Goal: Task Accomplishment & Management: Complete application form

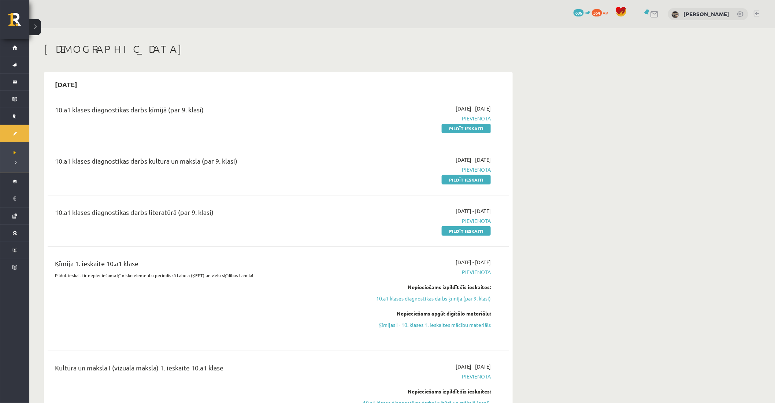
click at [656, 13] on link at bounding box center [655, 14] width 9 height 6
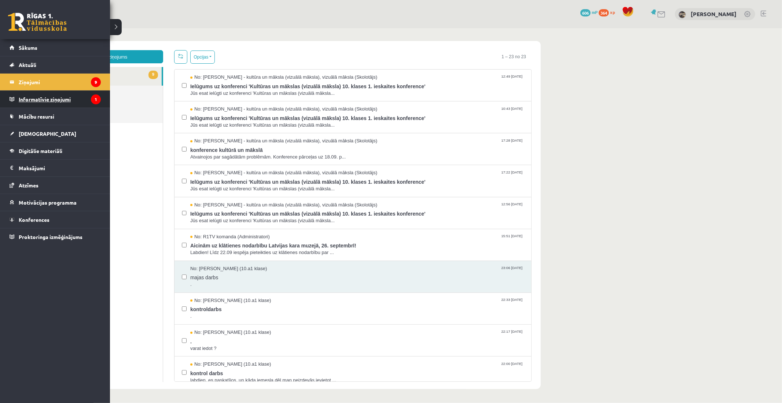
click at [30, 101] on legend "Informatīvie ziņojumi 1" at bounding box center [60, 99] width 82 height 17
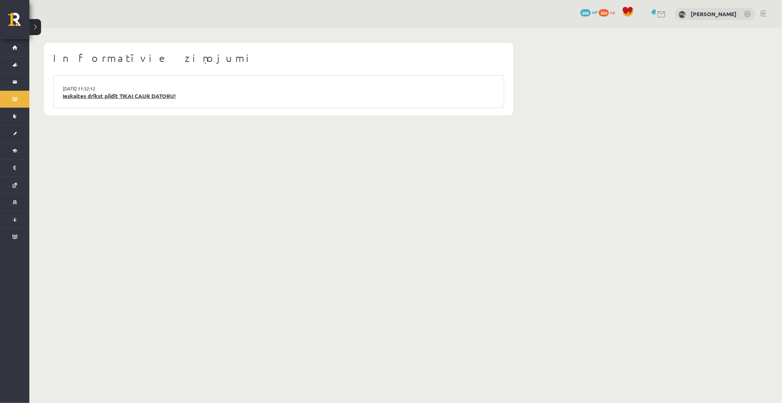
click at [140, 98] on link "Ieskaites drīkst pildīt TIKAI CAUR DATORU!" at bounding box center [279, 96] width 432 height 8
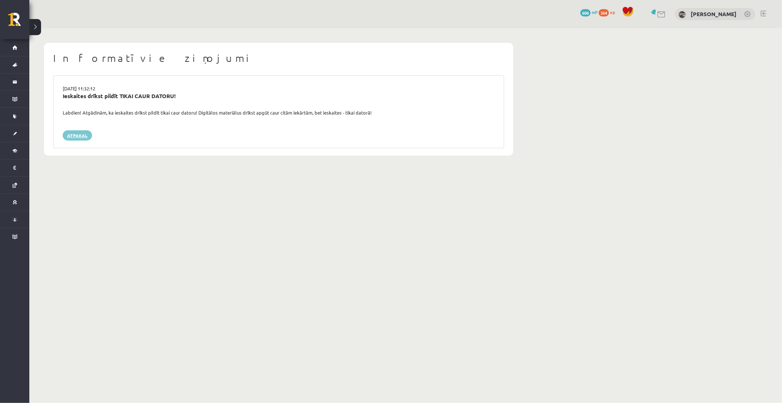
click at [78, 132] on link "Atpakaļ" at bounding box center [77, 135] width 29 height 10
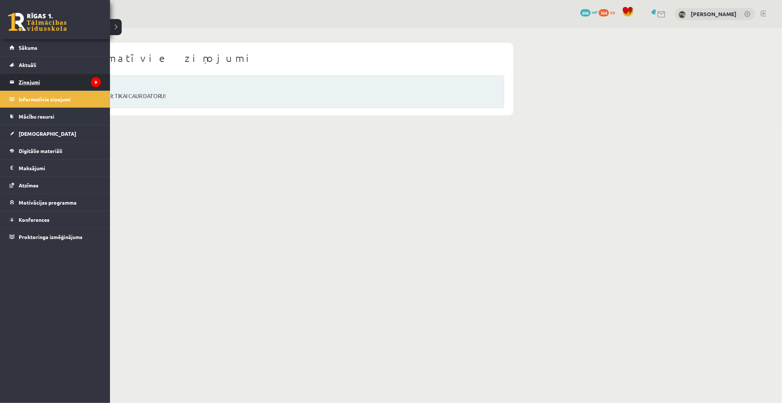
click at [27, 81] on legend "Ziņojumi 9" at bounding box center [60, 82] width 82 height 17
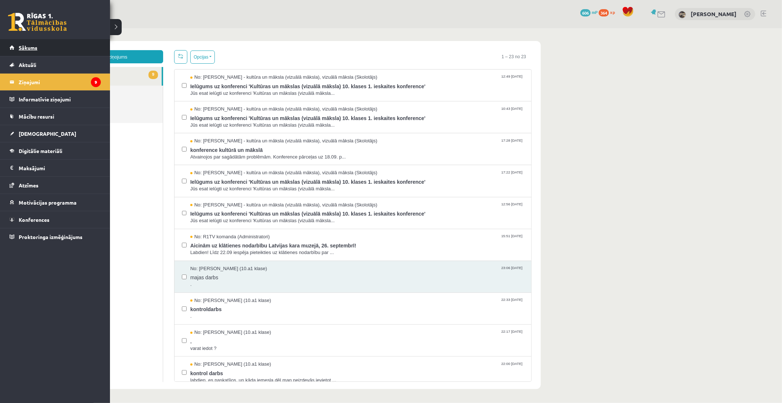
click at [24, 48] on span "Sākums" at bounding box center [28, 47] width 19 height 7
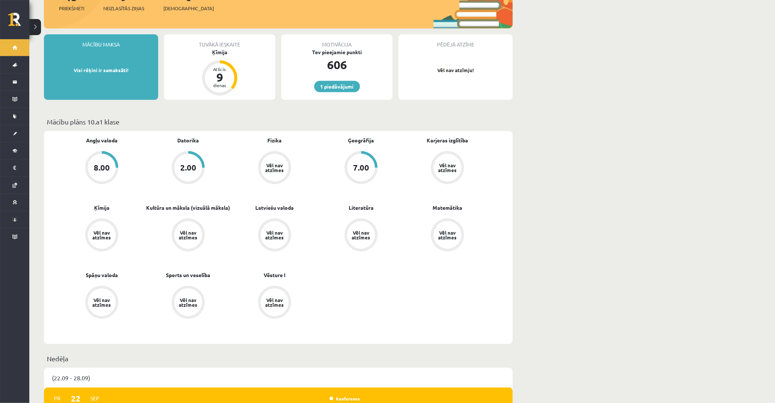
scroll to position [122, 0]
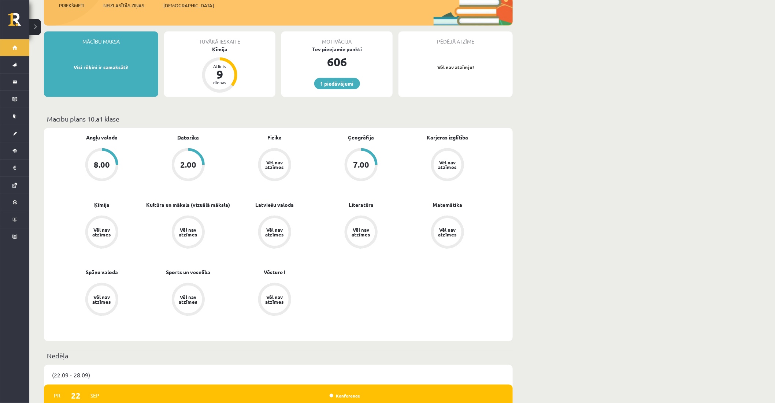
click at [189, 134] on link "Datorika" at bounding box center [189, 138] width 22 height 8
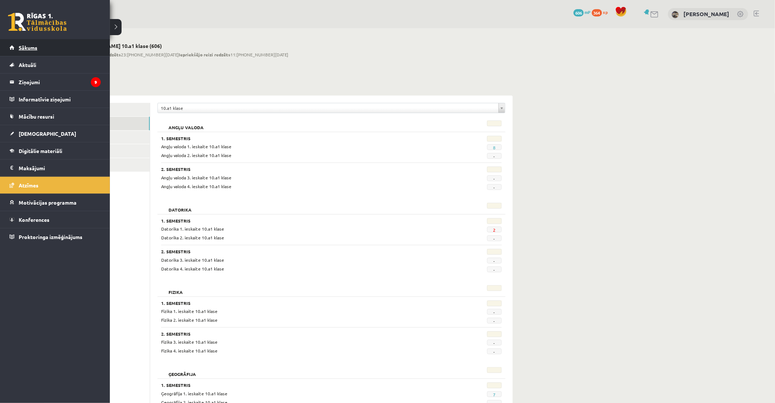
click at [26, 50] on link "Sākums" at bounding box center [55, 47] width 91 height 17
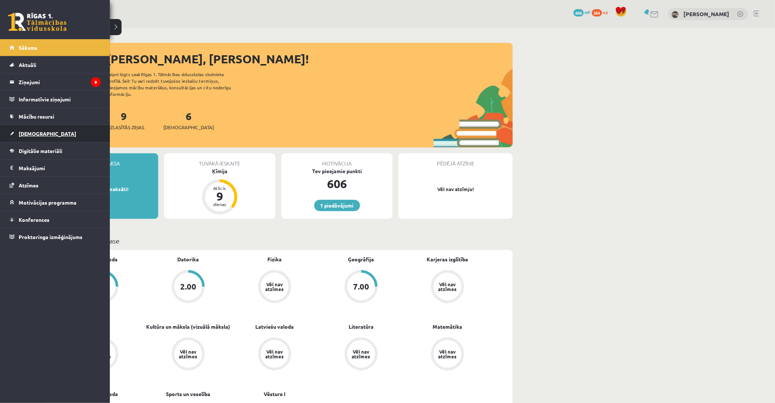
click at [26, 128] on link "[DEMOGRAPHIC_DATA]" at bounding box center [55, 133] width 91 height 17
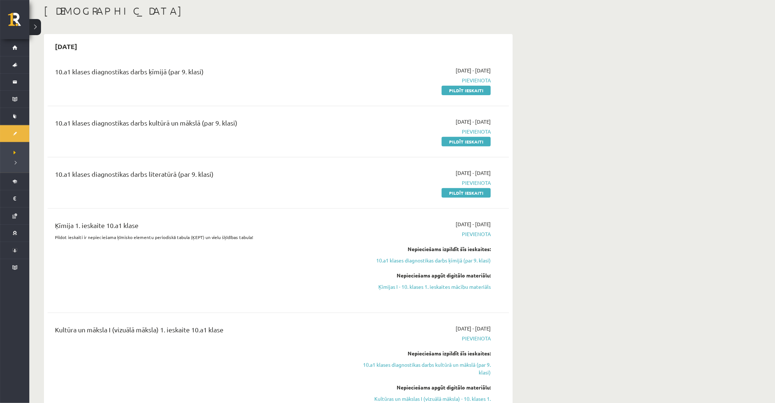
scroll to position [41, 0]
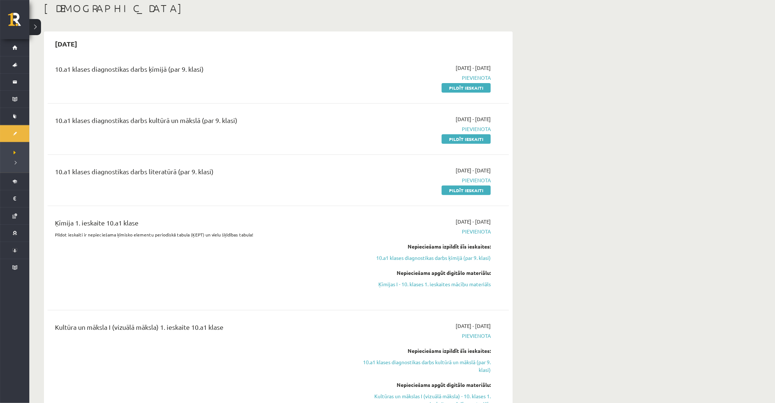
drag, startPoint x: 466, startPoint y: 86, endPoint x: 425, endPoint y: 41, distance: 60.4
click at [466, 86] on link "Pildīt ieskaiti" at bounding box center [466, 88] width 49 height 10
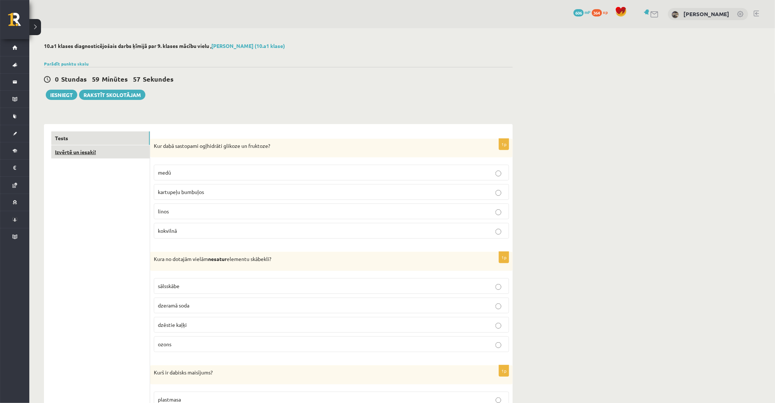
click at [90, 153] on link "Izvērtē un iesaki!" at bounding box center [100, 152] width 99 height 14
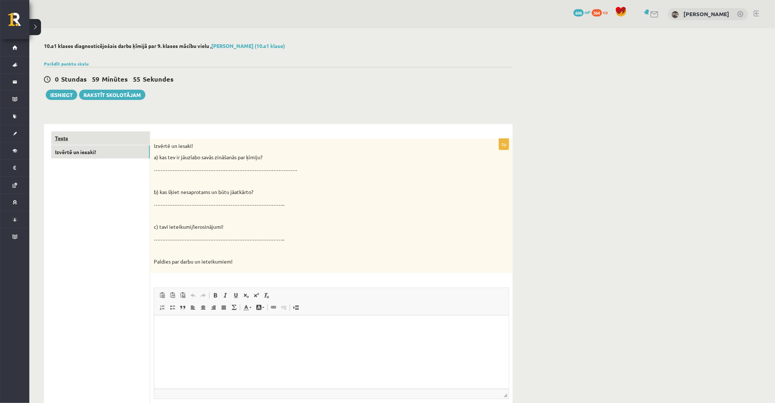
click at [110, 136] on link "Tests" at bounding box center [100, 139] width 99 height 14
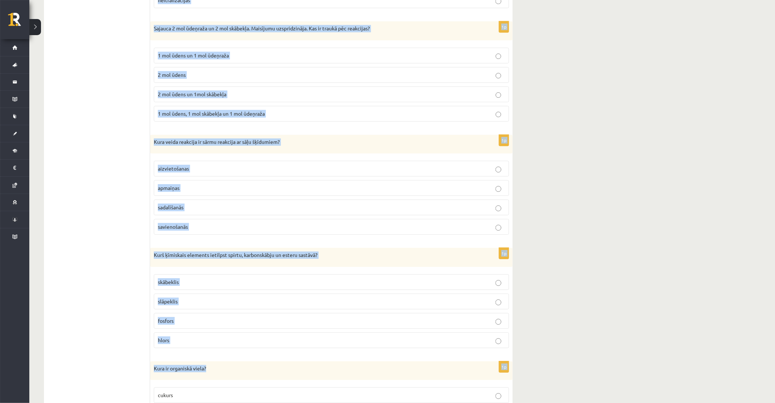
scroll to position [3280, 0]
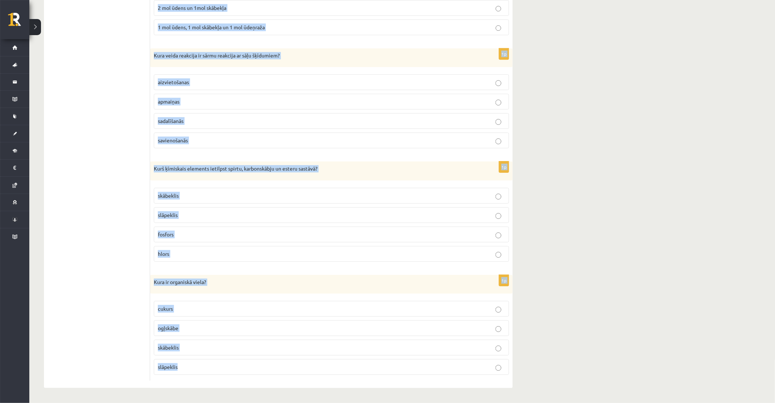
drag, startPoint x: 153, startPoint y: 143, endPoint x: 365, endPoint y: 375, distance: 313.9
copy form "Lor ipsu dolorsita consectetu adipisc el seddoeiu? temp incididun utlabore etdo…"
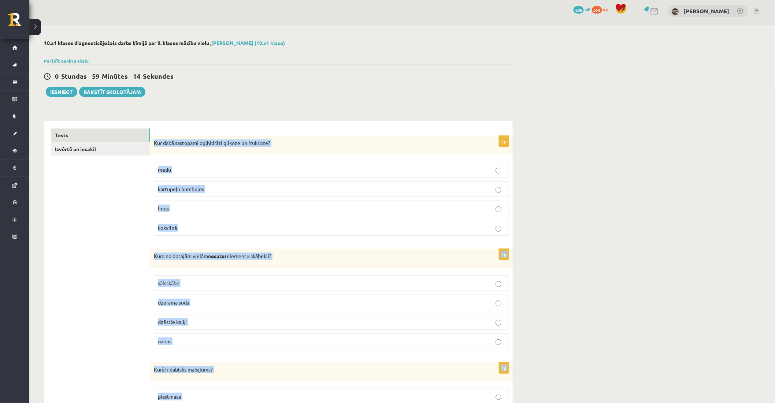
scroll to position [0, 0]
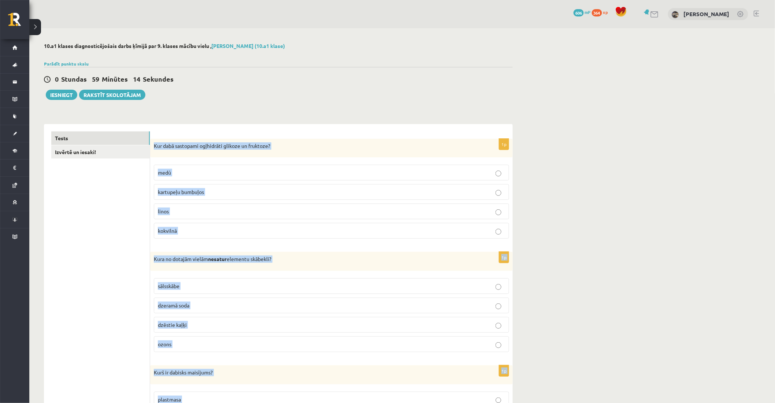
click at [276, 174] on p "medū" at bounding box center [331, 173] width 347 height 8
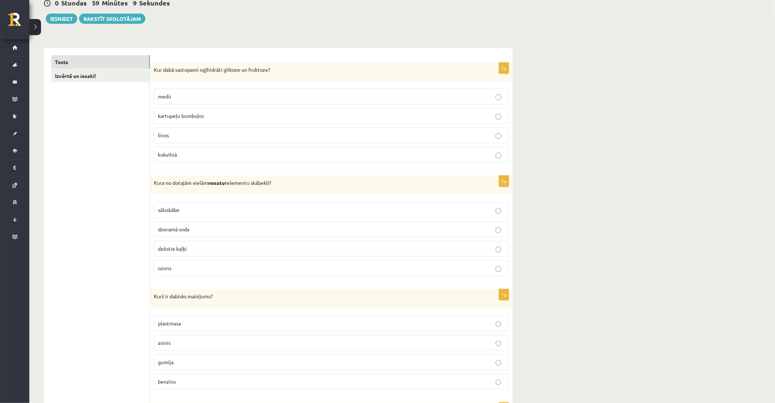
scroll to position [81, 0]
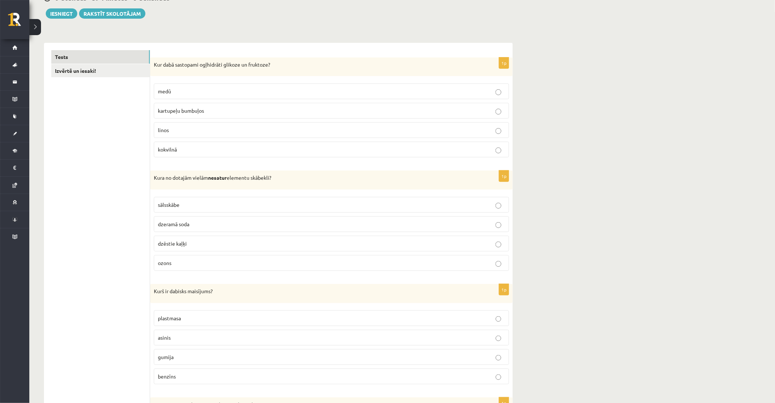
click at [181, 202] on p "sālsskābe" at bounding box center [331, 205] width 347 height 8
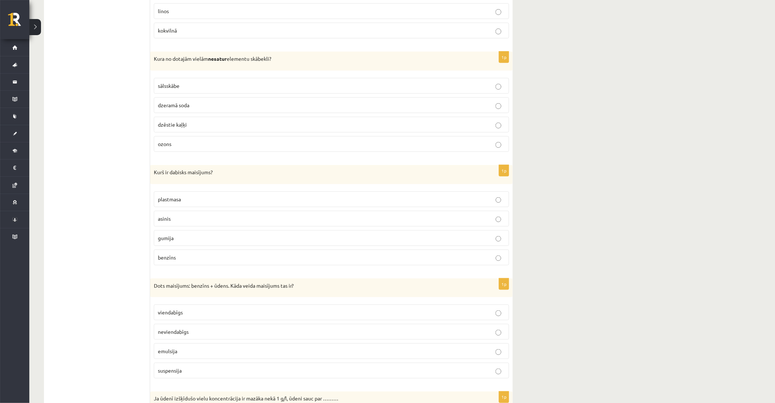
scroll to position [203, 0]
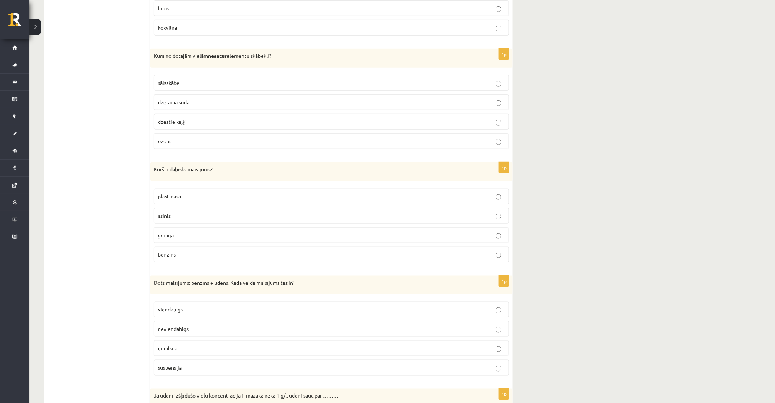
drag, startPoint x: 171, startPoint y: 218, endPoint x: 219, endPoint y: 192, distance: 54.3
click at [171, 218] on p "asinis" at bounding box center [331, 216] width 347 height 8
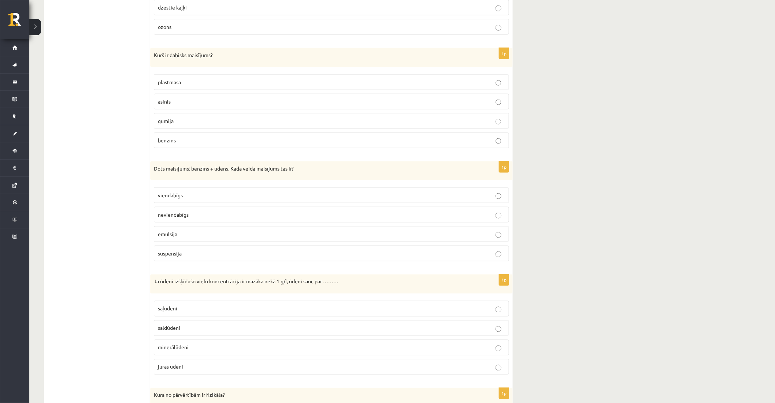
scroll to position [325, 0]
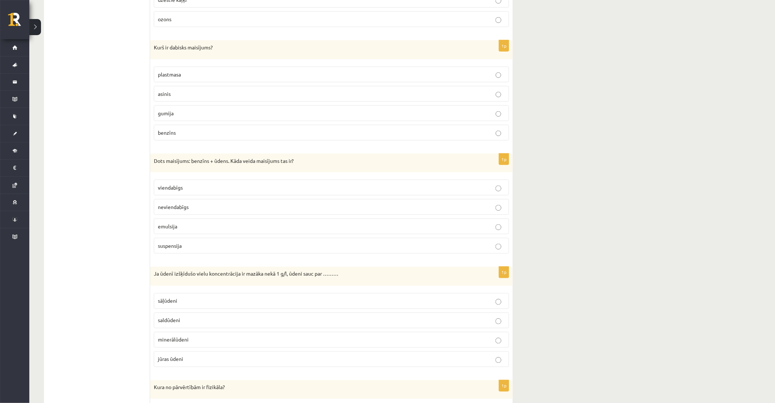
click at [225, 206] on p "neviendabīgs" at bounding box center [331, 207] width 347 height 8
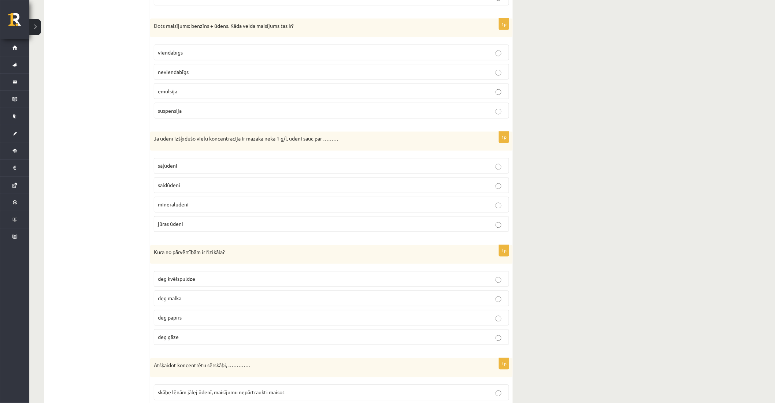
scroll to position [488, 0]
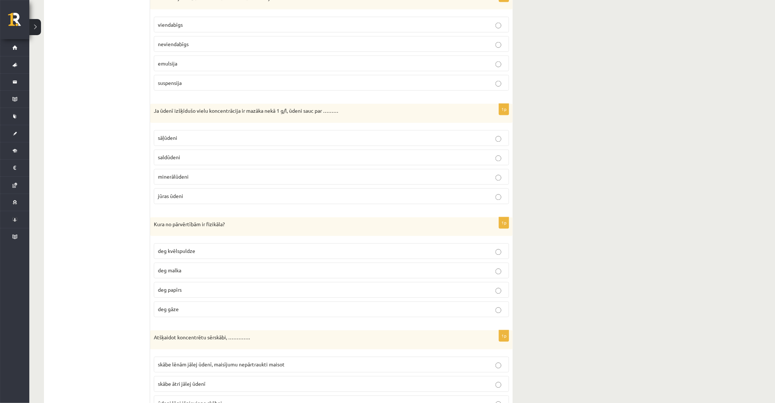
click at [191, 159] on p "saldūdeni" at bounding box center [331, 158] width 347 height 8
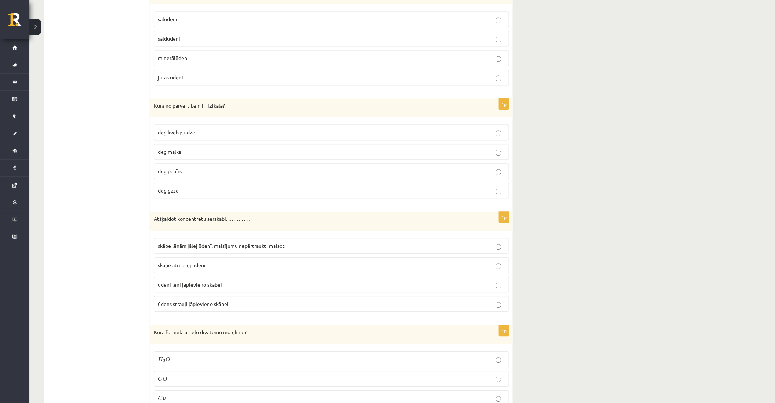
scroll to position [611, 0]
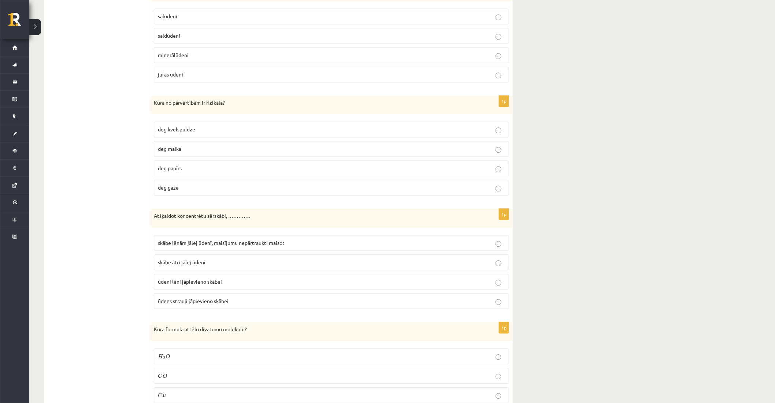
click at [186, 133] on span "deg kvēlspuldze" at bounding box center [176, 129] width 37 height 7
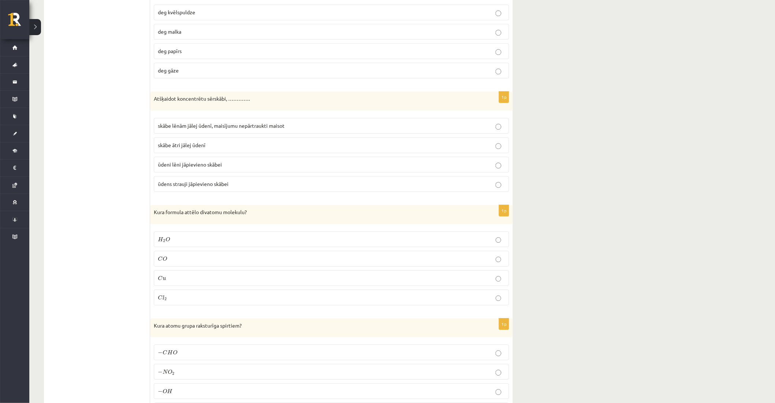
scroll to position [733, 0]
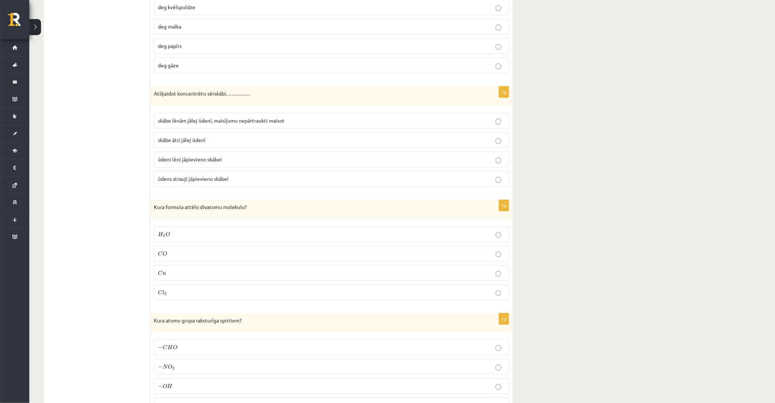
click at [225, 121] on span "skābe lēnām jālej ūdenī, maisījumu nepārtraukti maisot" at bounding box center [221, 120] width 127 height 7
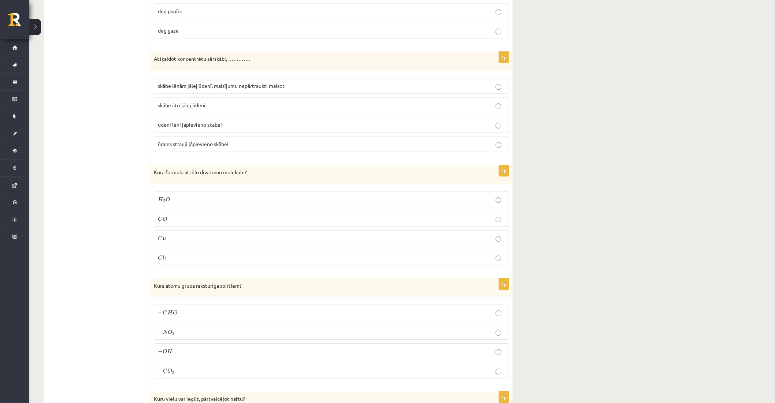
scroll to position [774, 0]
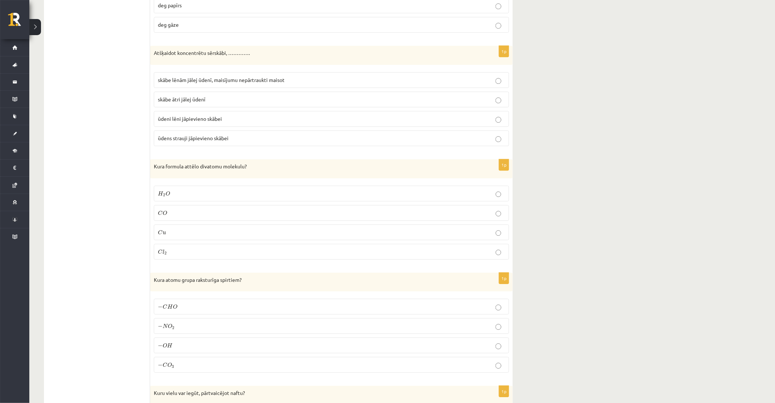
click at [193, 259] on label "C l 2 C l 2" at bounding box center [331, 252] width 355 height 16
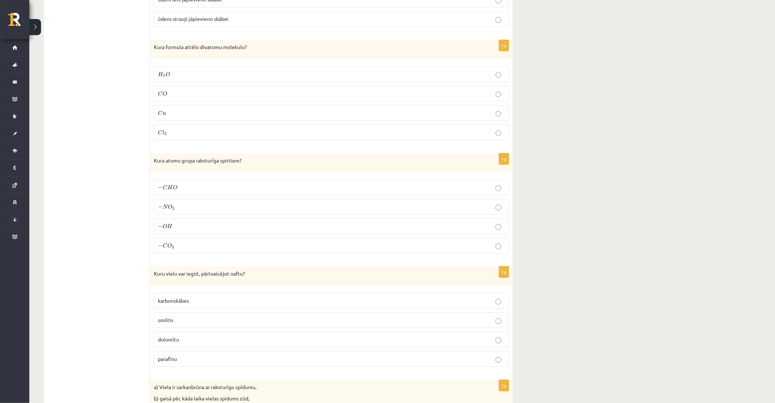
scroll to position [896, 0]
click at [178, 222] on p "− O H − O H" at bounding box center [331, 224] width 347 height 8
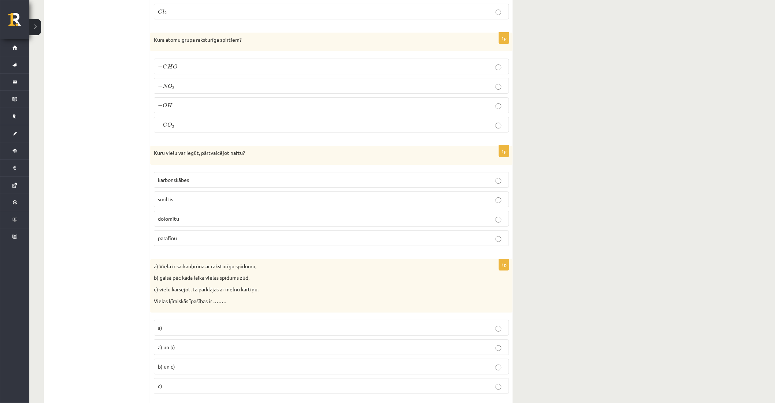
scroll to position [1018, 0]
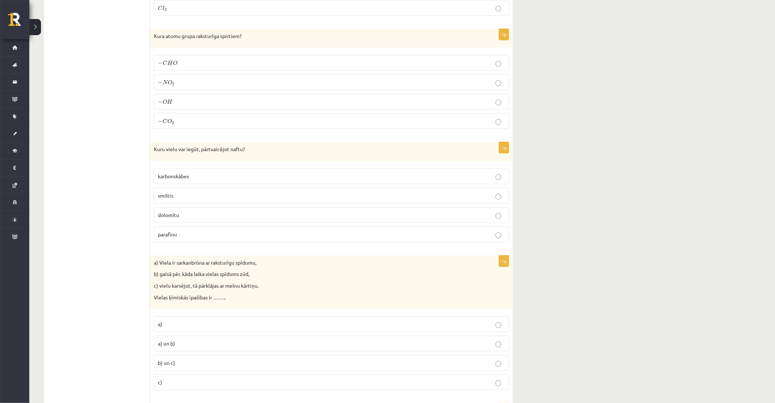
click at [180, 237] on p "parafīnu" at bounding box center [331, 235] width 347 height 8
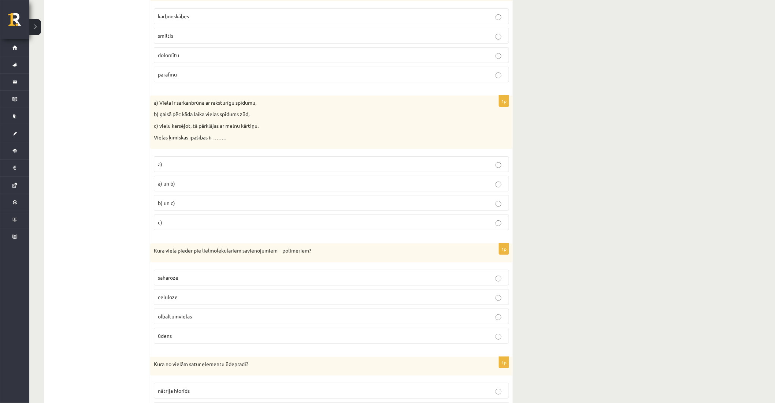
scroll to position [1181, 0]
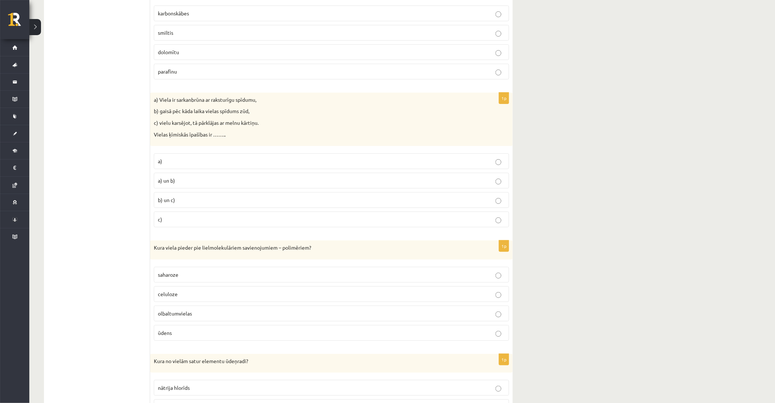
click at [170, 203] on span "b) un c)" at bounding box center [166, 200] width 17 height 7
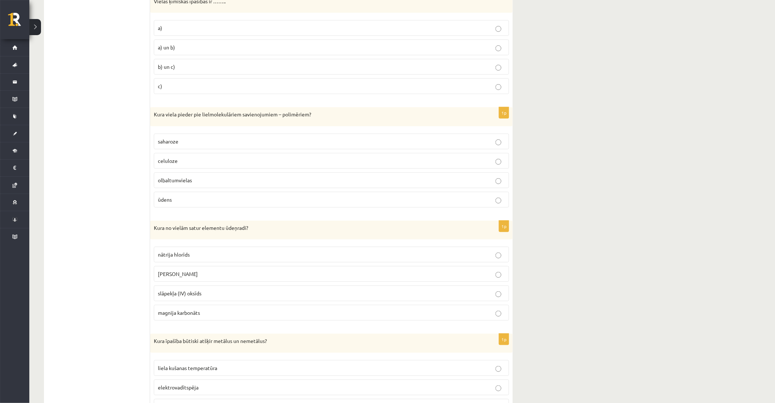
scroll to position [1384, 0]
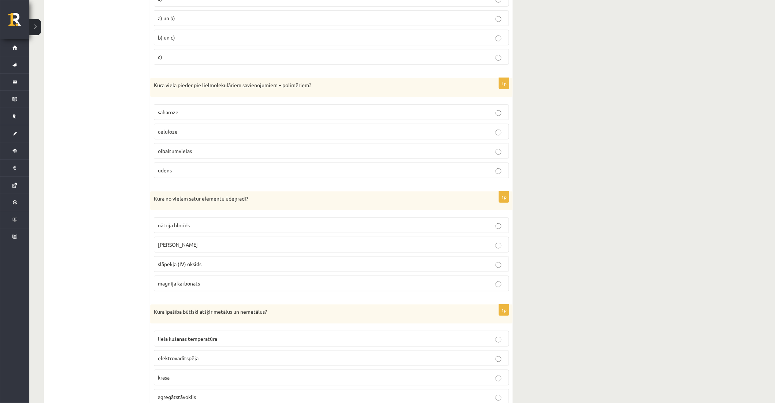
click at [200, 155] on p "olbaltumvielas" at bounding box center [331, 151] width 347 height 8
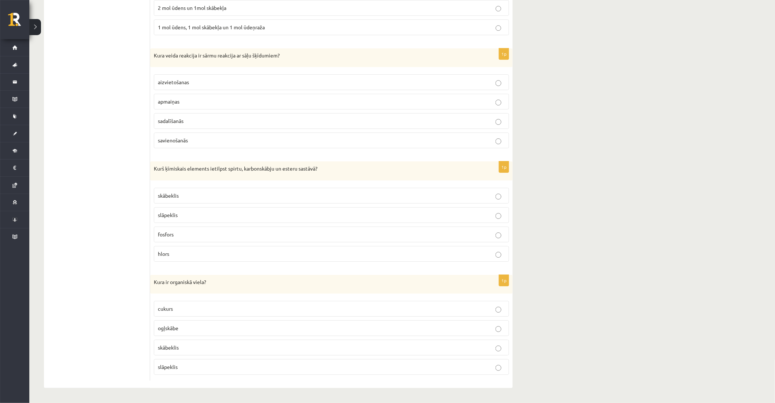
scroll to position [3280, 0]
click at [175, 300] on fieldset "cukurs [GEOGRAPHIC_DATA] skābeklis slāpeklis" at bounding box center [331, 338] width 355 height 80
click at [178, 305] on label "cukurs" at bounding box center [331, 309] width 355 height 16
click at [212, 219] on label "slāpeklis" at bounding box center [331, 215] width 355 height 16
click at [247, 193] on p "skābeklis" at bounding box center [331, 196] width 347 height 8
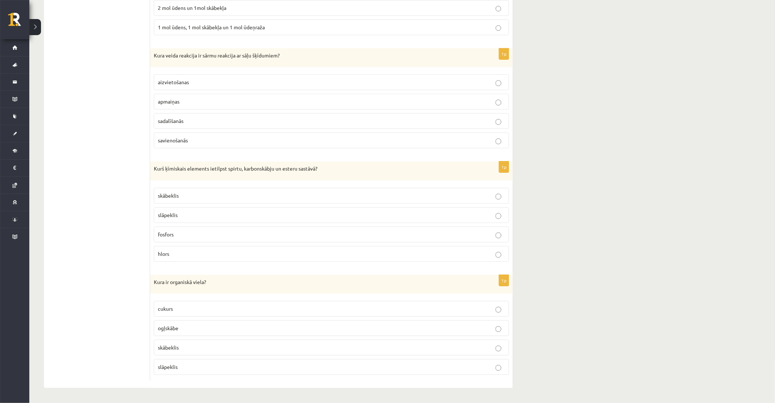
click at [184, 100] on p "apmaiņas" at bounding box center [331, 102] width 347 height 8
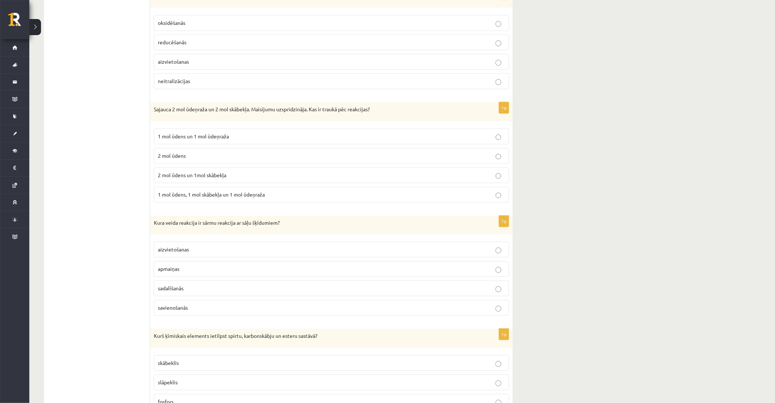
scroll to position [3076, 0]
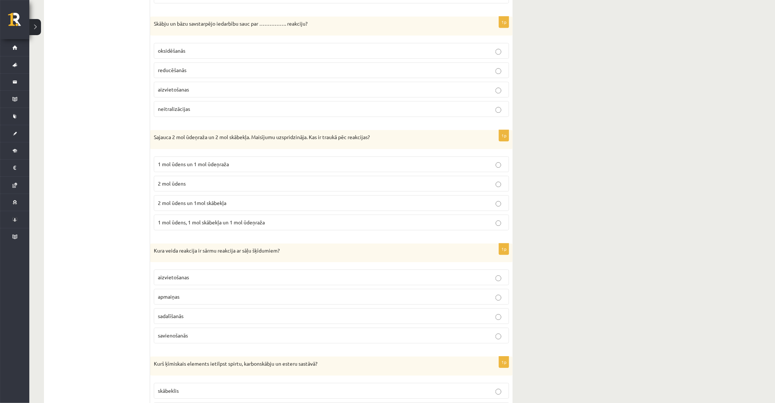
click at [179, 211] on label "2 mol ūdens un 1mol skābekļa" at bounding box center [331, 203] width 355 height 16
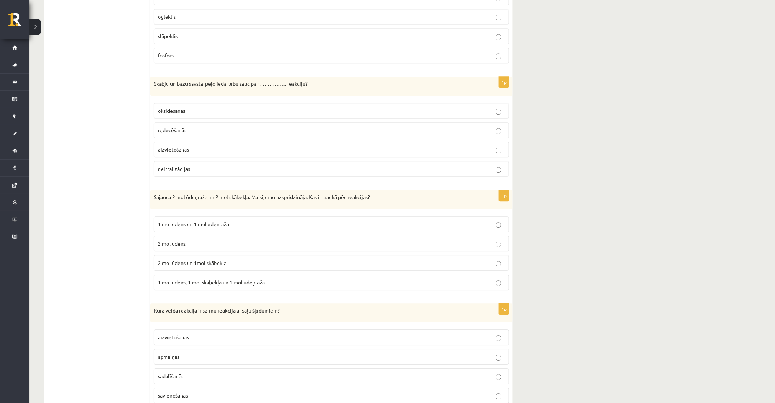
scroll to position [2995, 0]
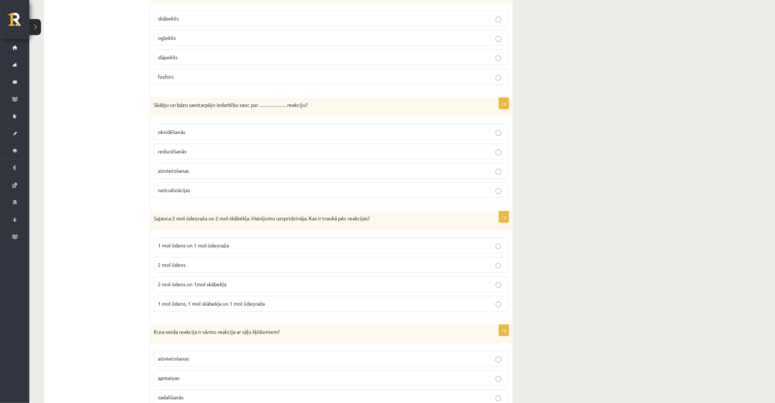
click at [189, 193] on span "neitralizācijas" at bounding box center [174, 190] width 32 height 7
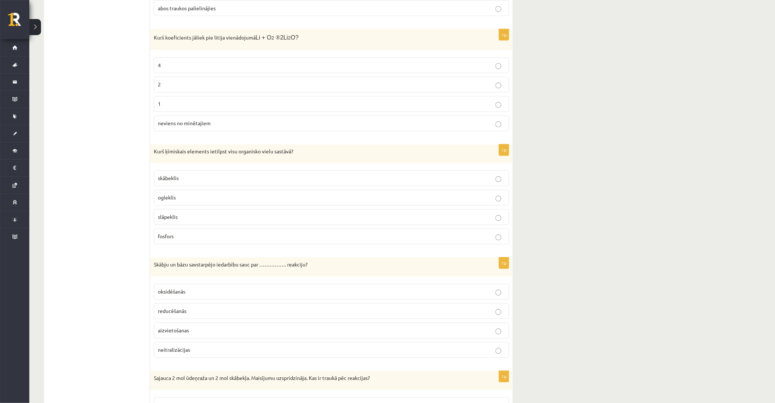
scroll to position [2832, 0]
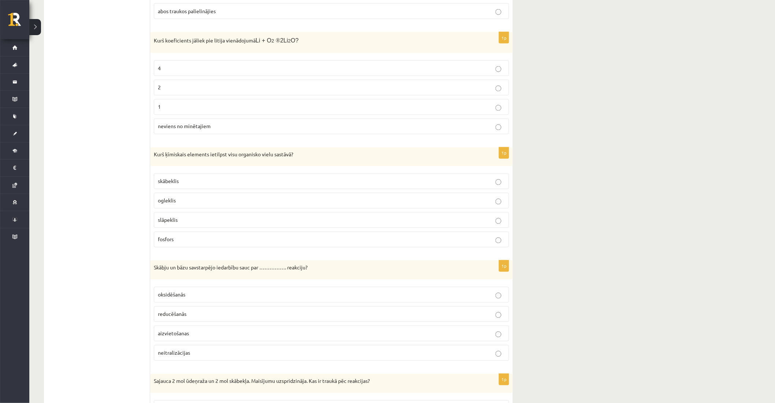
click at [204, 202] on label "ogleklis" at bounding box center [331, 201] width 355 height 16
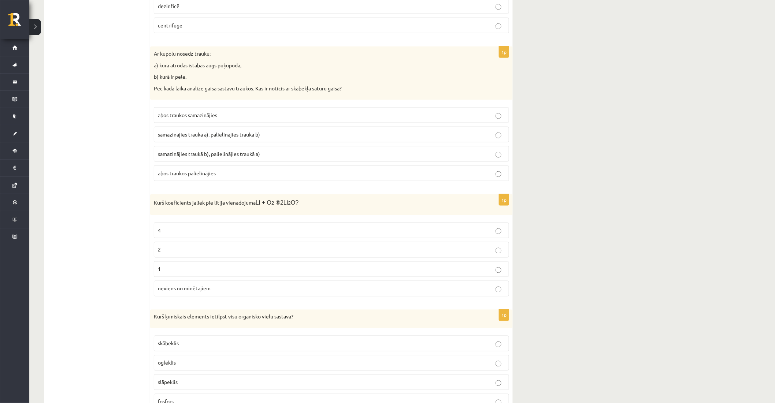
scroll to position [2669, 0]
click at [228, 232] on label "4" at bounding box center [331, 231] width 355 height 16
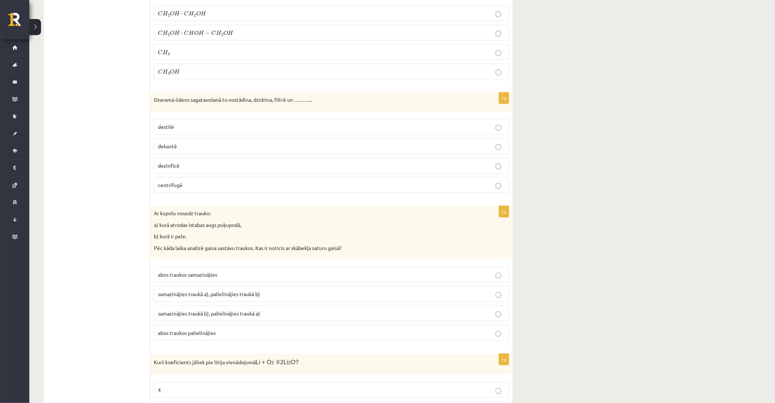
scroll to position [2506, 0]
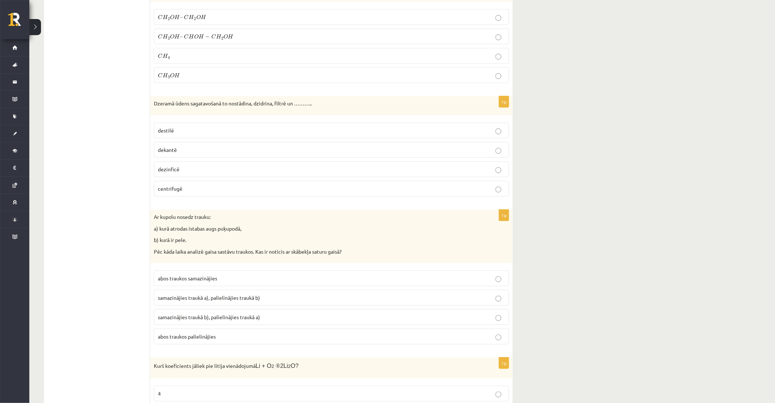
click at [220, 287] on label "abos traukos samazinājies" at bounding box center [331, 279] width 355 height 16
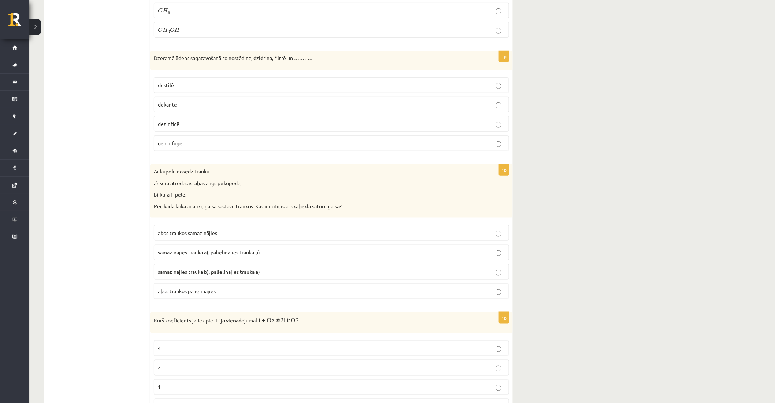
scroll to position [2424, 0]
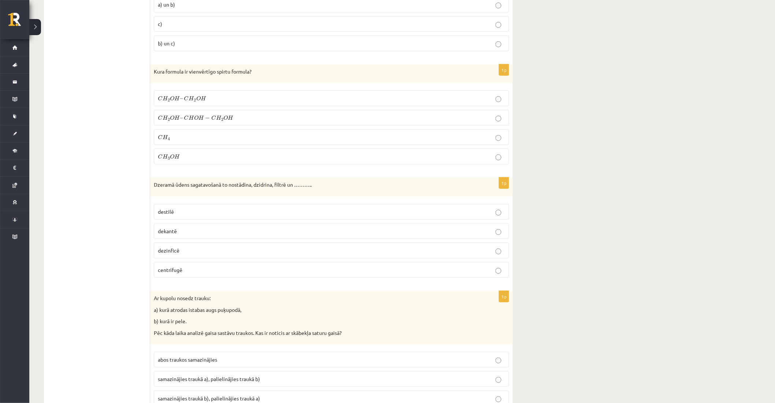
click at [188, 259] on label "dezinficē" at bounding box center [331, 251] width 355 height 16
click at [221, 126] on label "C H 2 O H – C H O H − C H 2 O H C H 2 O H – C H O H − C H 2 O H" at bounding box center [331, 118] width 355 height 16
click at [229, 161] on p "C H 3 O H C H 3 O H" at bounding box center [331, 157] width 347 height 8
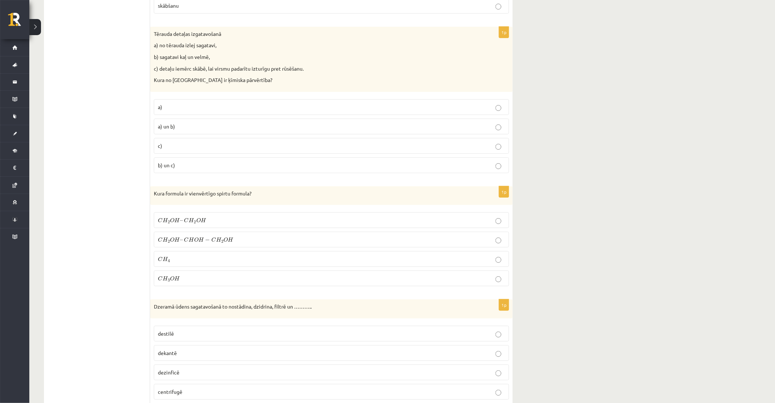
click at [207, 150] on p "c)" at bounding box center [331, 146] width 347 height 8
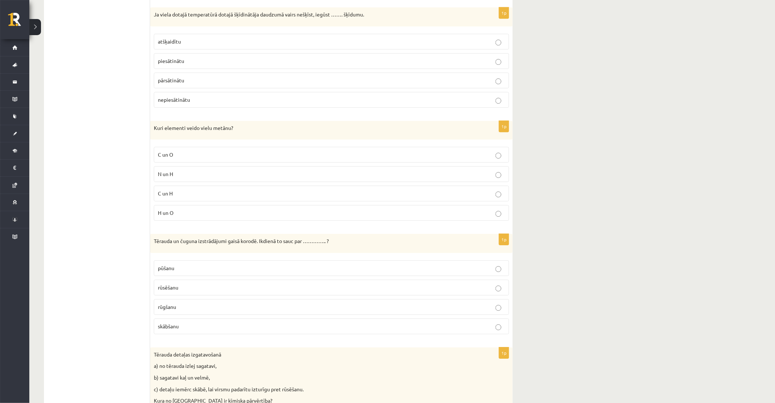
scroll to position [1977, 0]
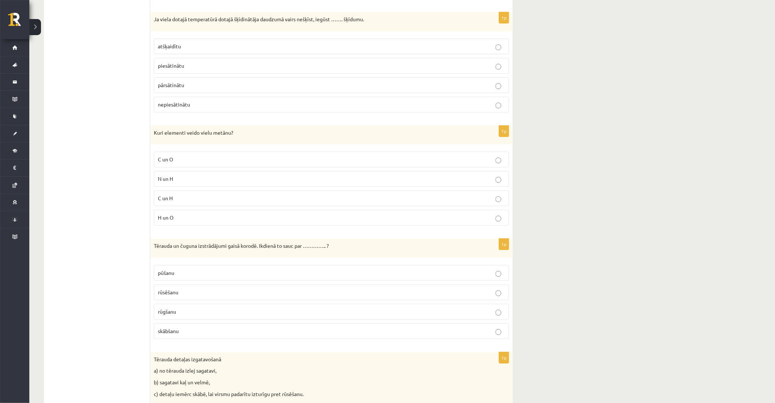
click at [181, 296] on p "rūsēšanu" at bounding box center [331, 293] width 347 height 8
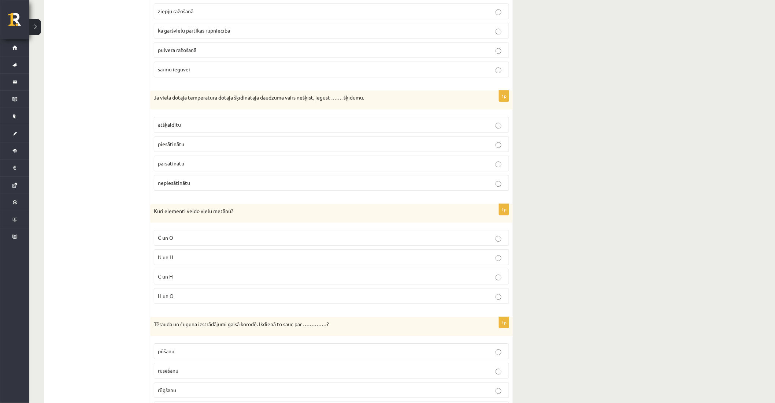
scroll to position [1895, 0]
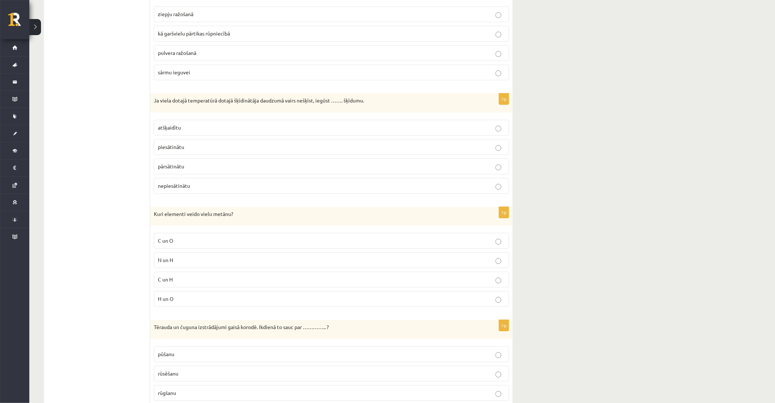
click at [186, 284] on p "C un H" at bounding box center [331, 280] width 347 height 8
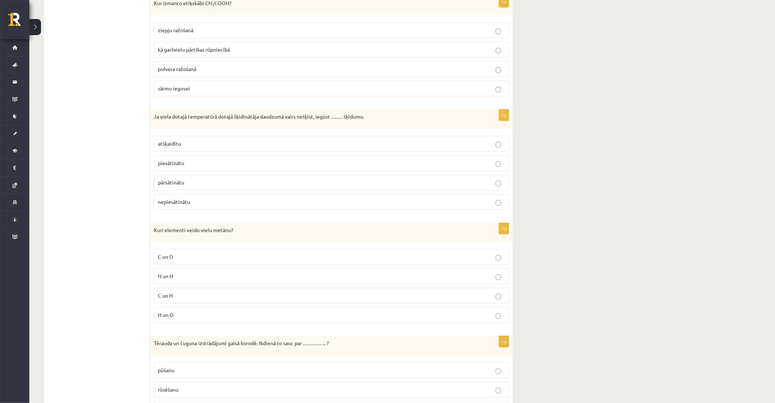
scroll to position [1855, 0]
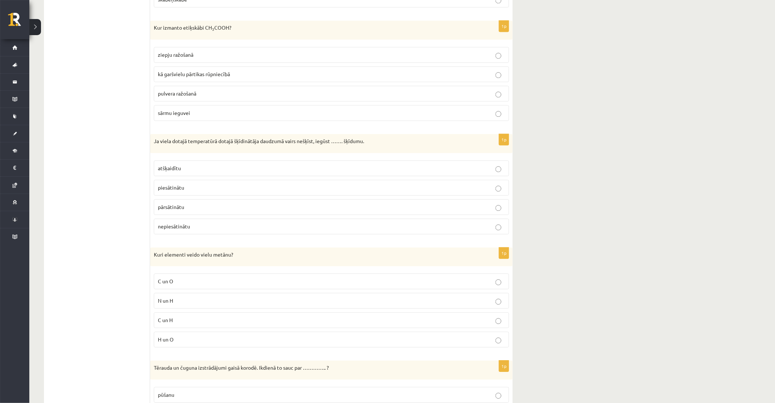
click at [180, 191] on span "piesātinātu" at bounding box center [171, 187] width 26 height 7
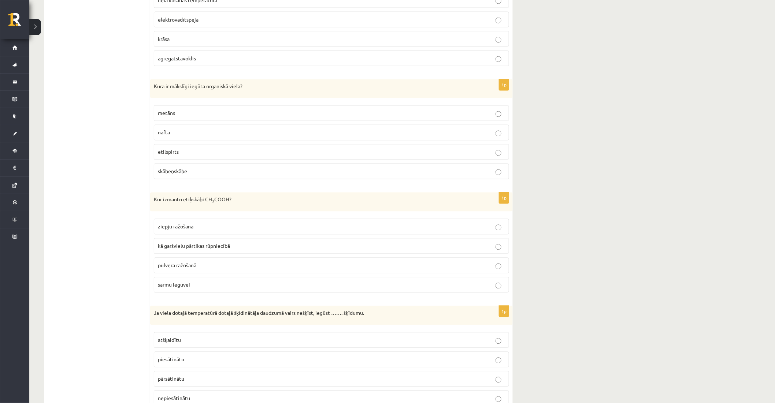
scroll to position [1692, 0]
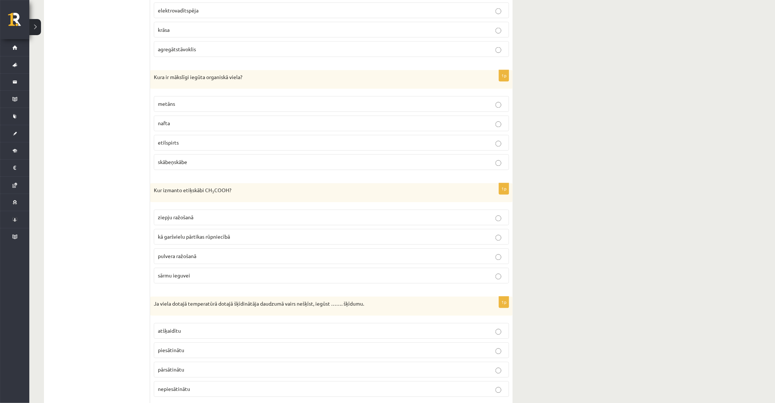
click at [205, 245] on label "kā garšvielu pārtikas rūpniecībā" at bounding box center [331, 237] width 355 height 16
click at [202, 147] on p "etilspirts" at bounding box center [331, 143] width 347 height 8
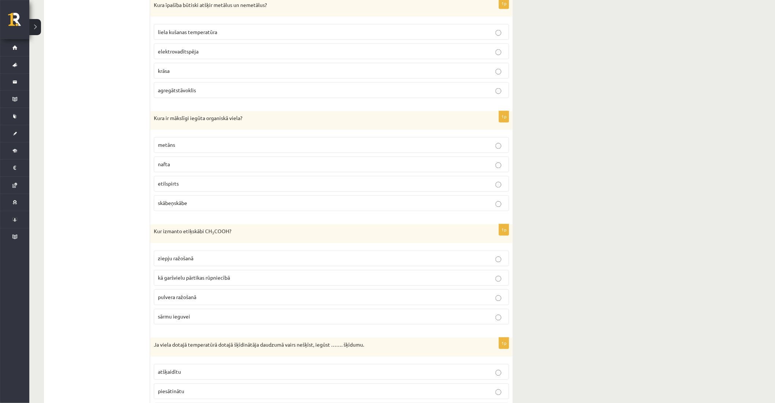
scroll to position [1610, 0]
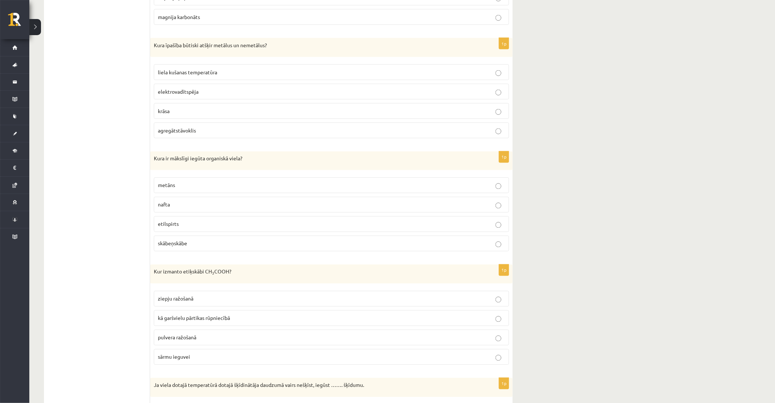
click at [181, 95] on span "elektrovadītspēja" at bounding box center [178, 91] width 41 height 7
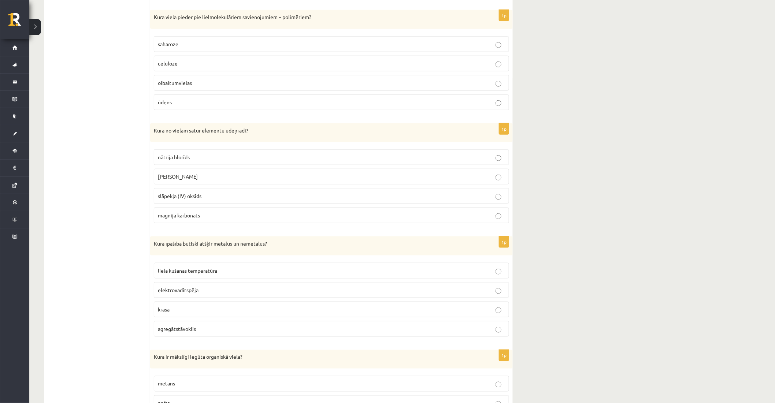
scroll to position [1406, 0]
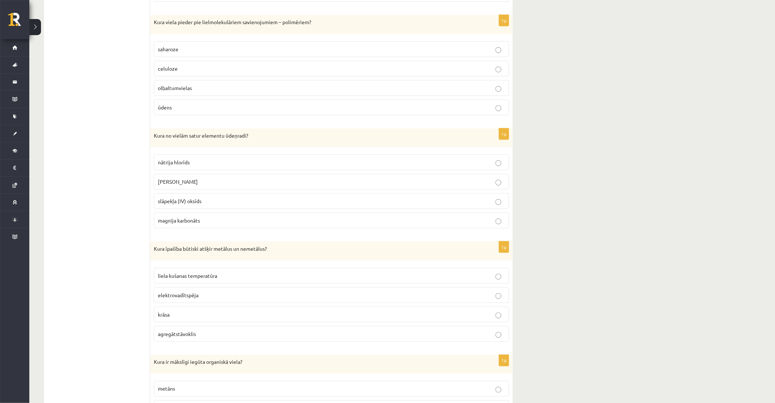
click at [180, 181] on label "[PERSON_NAME]" at bounding box center [331, 182] width 355 height 16
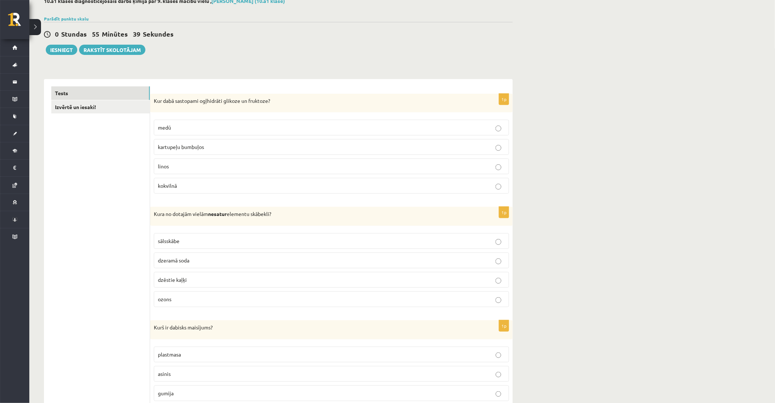
scroll to position [0, 0]
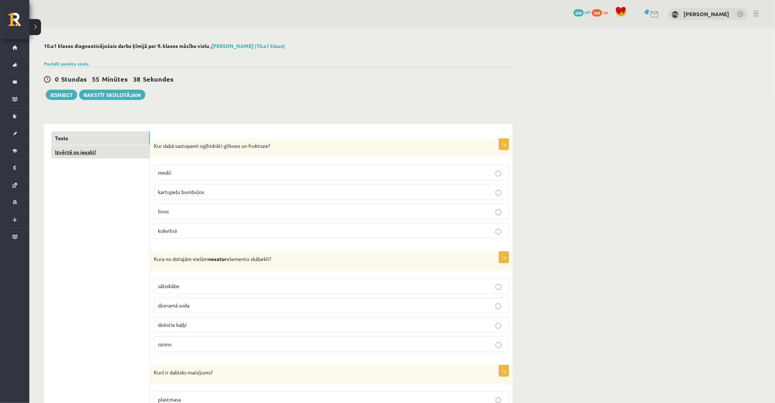
click at [59, 153] on link "Izvērtē un iesaki!" at bounding box center [100, 152] width 99 height 14
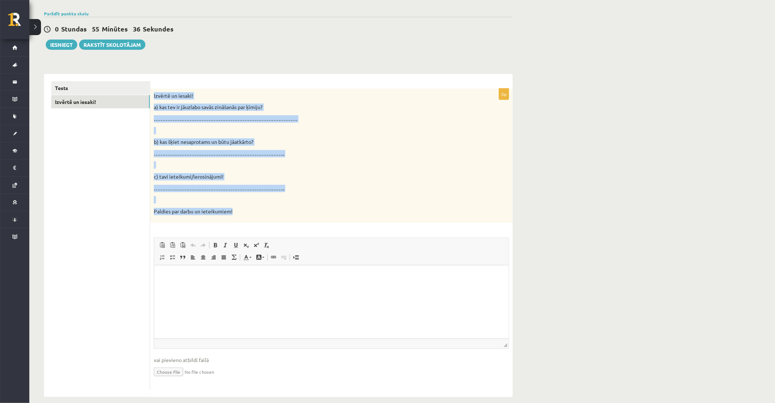
scroll to position [59, 0]
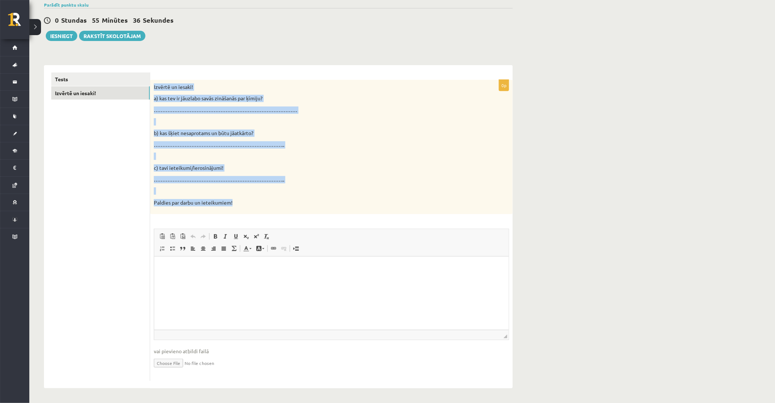
drag, startPoint x: 153, startPoint y: 144, endPoint x: 282, endPoint y: 213, distance: 146.4
click at [282, 213] on div "Izvērtē un iesaki! a) kas tev ir jāuzlabo savās zināšanās par ķīmiju? …………………………" at bounding box center [331, 147] width 363 height 135
copy div "Izvērtē un iesaki! a) kas tev ir jāuzlabo savās zināšanās par ķīmiju? …………………………"
click at [268, 67] on div "0p Izvērtē un iesaki! a) kas tev ir jāuzlabo savās zināšanās par ķīmiju? …………………" at bounding box center [331, 227] width 363 height 324
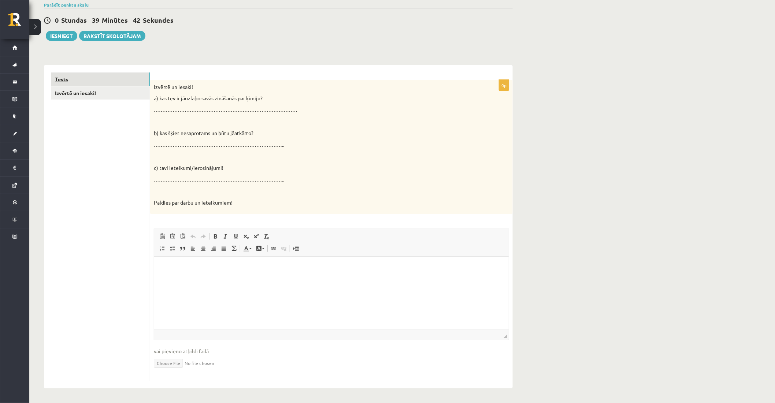
click at [83, 81] on link "Tests" at bounding box center [100, 80] width 99 height 14
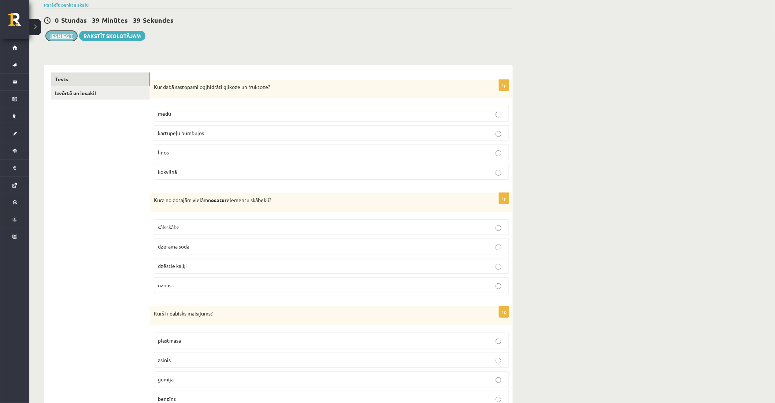
click at [58, 33] on button "Iesniegt" at bounding box center [62, 36] width 32 height 10
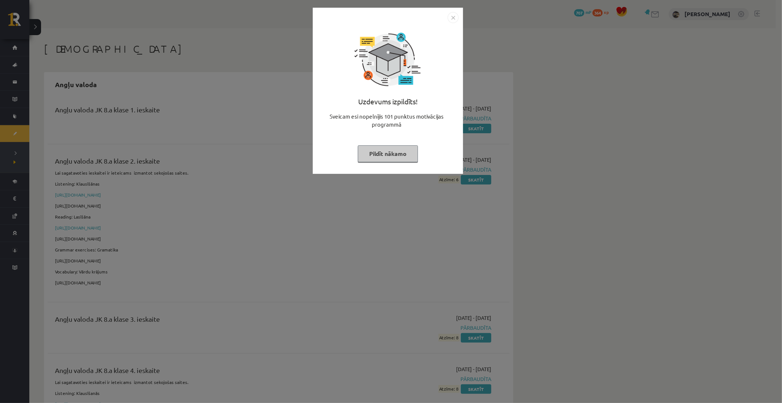
click at [455, 14] on img "Close" at bounding box center [452, 17] width 11 height 11
